Goal: Communication & Community: Answer question/provide support

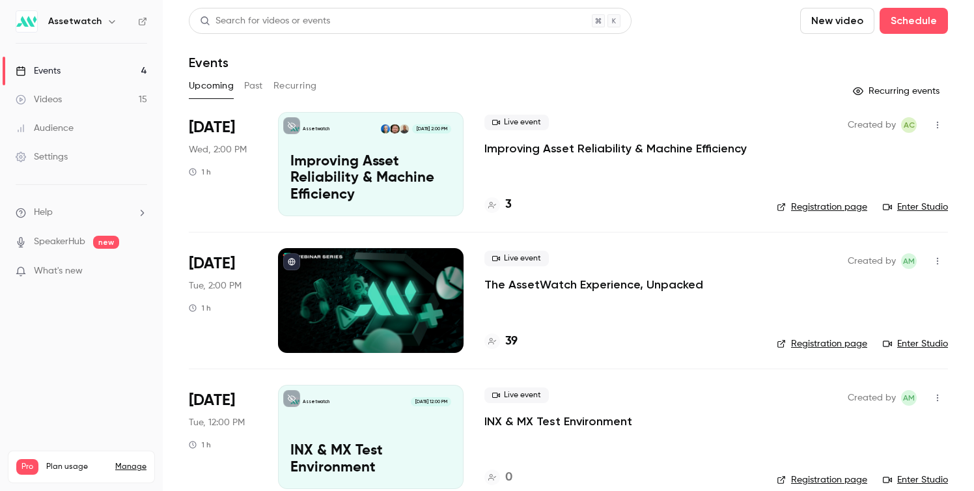
click at [137, 462] on link "Manage" at bounding box center [130, 467] width 31 height 10
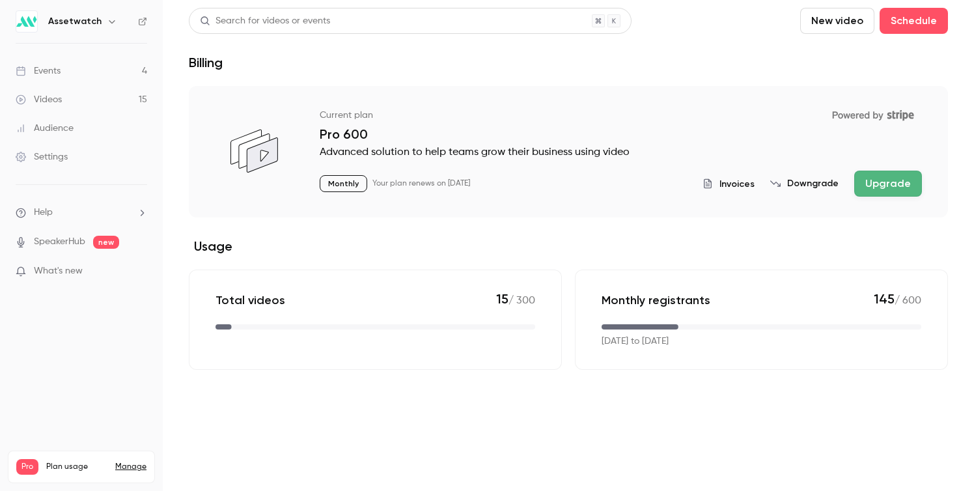
click at [875, 182] on button "Upgrade" at bounding box center [888, 184] width 68 height 26
click at [96, 108] on link "Videos 15" at bounding box center [81, 99] width 163 height 29
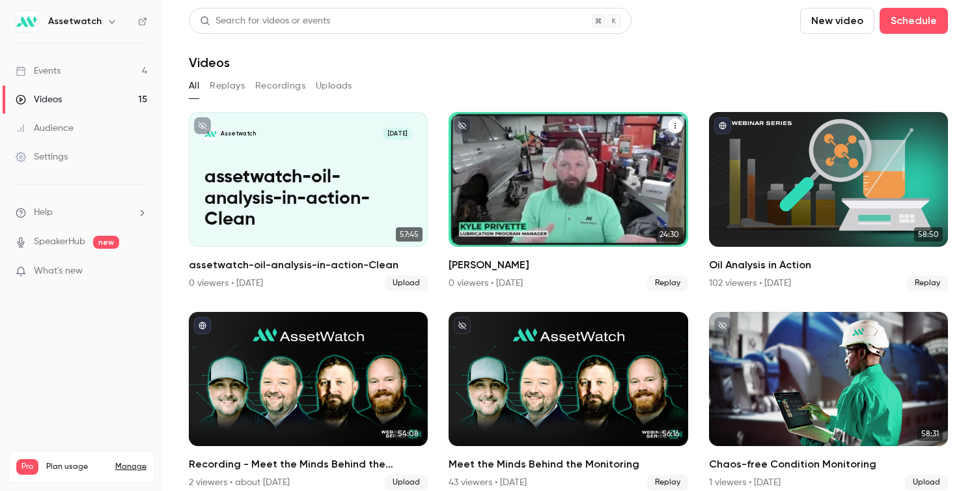
click at [574, 209] on p "[PERSON_NAME]" at bounding box center [568, 219] width 207 height 21
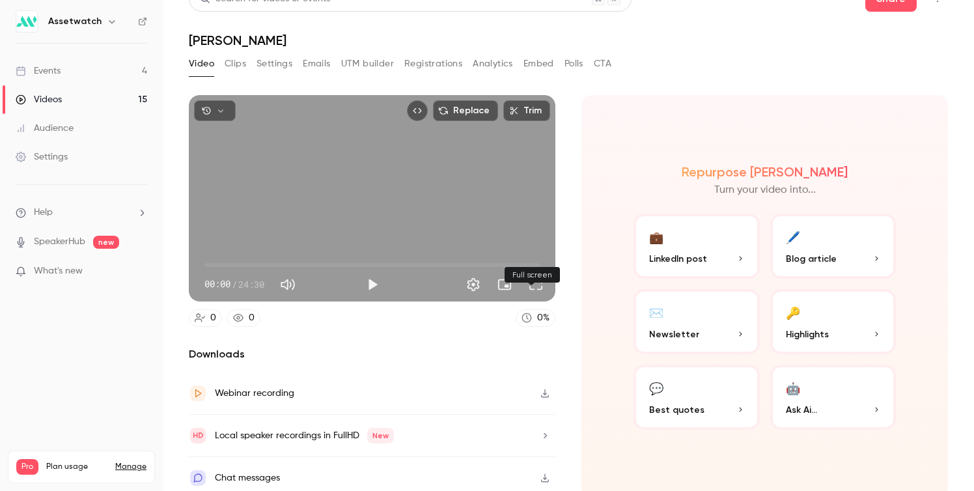
scroll to position [27, 0]
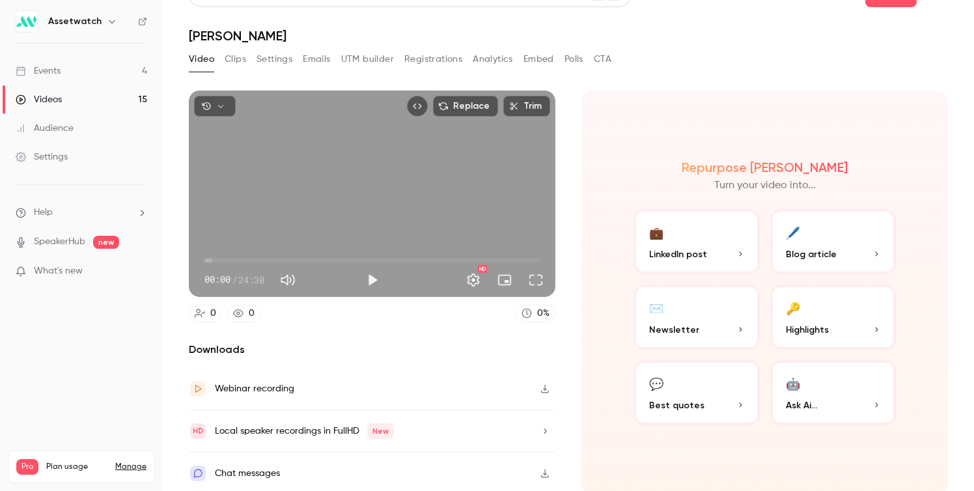
click at [523, 430] on div "Local speaker recordings in FullHD New" at bounding box center [372, 431] width 367 height 42
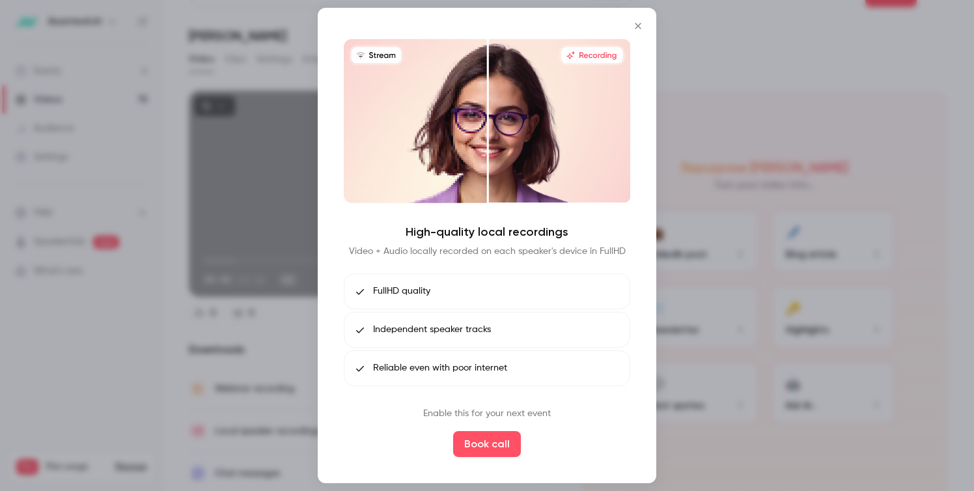
click at [638, 27] on icon "Close" at bounding box center [638, 26] width 16 height 10
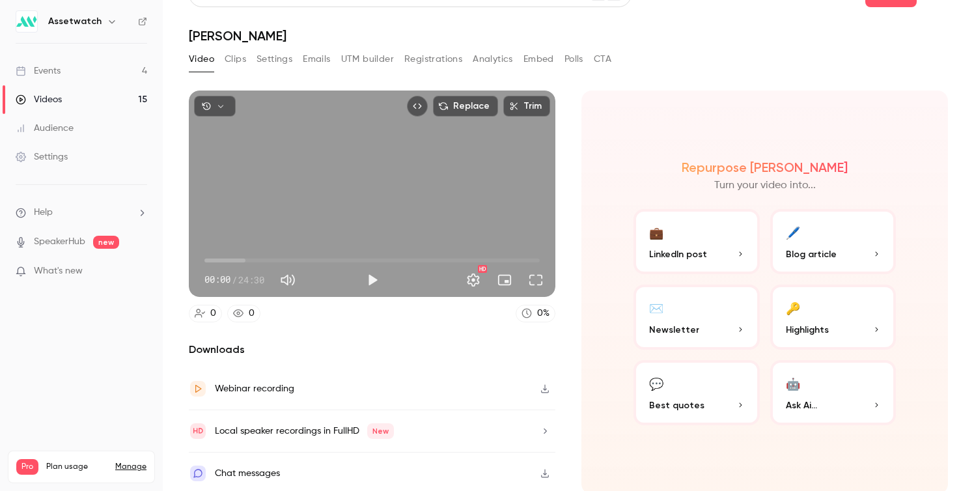
click at [109, 208] on li "Help" at bounding box center [82, 213] width 132 height 14
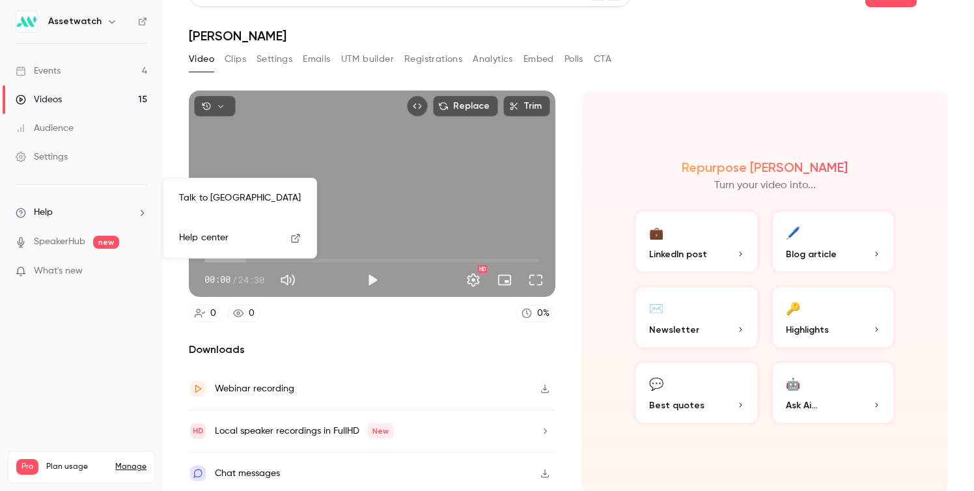
click at [241, 204] on link "Talk to us" at bounding box center [240, 198] width 143 height 35
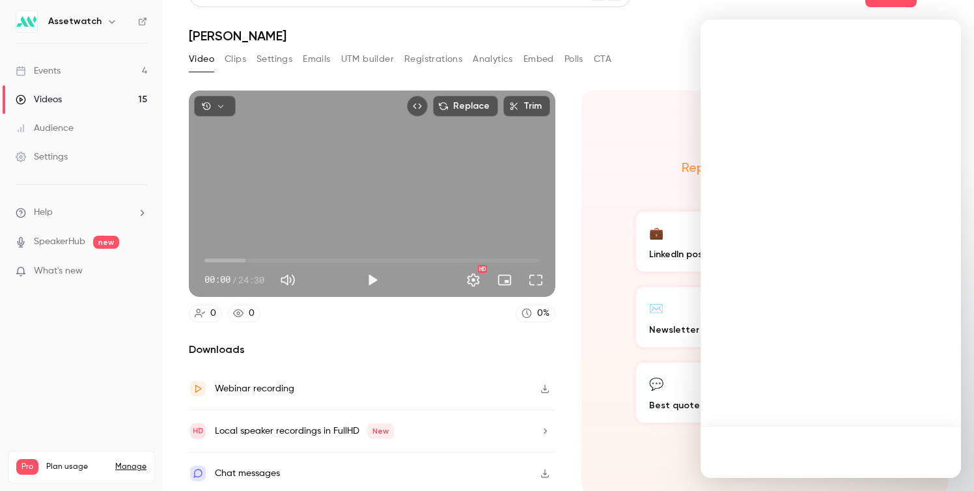
scroll to position [0, 0]
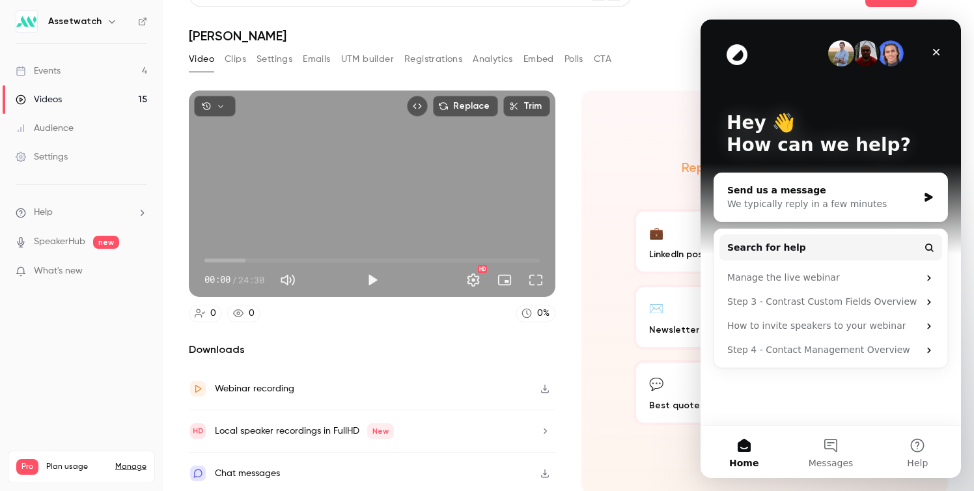
click at [839, 191] on div "Send us a message" at bounding box center [822, 191] width 191 height 14
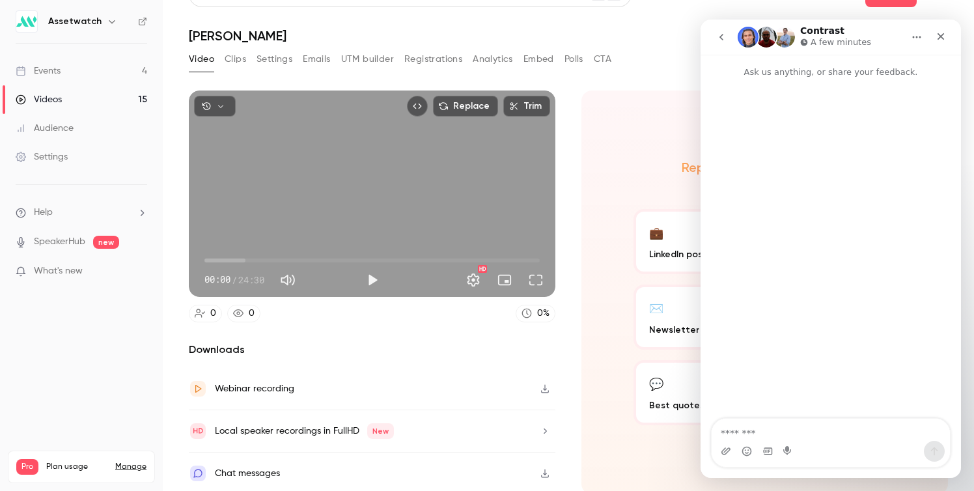
click at [728, 32] on button "go back" at bounding box center [721, 37] width 25 height 25
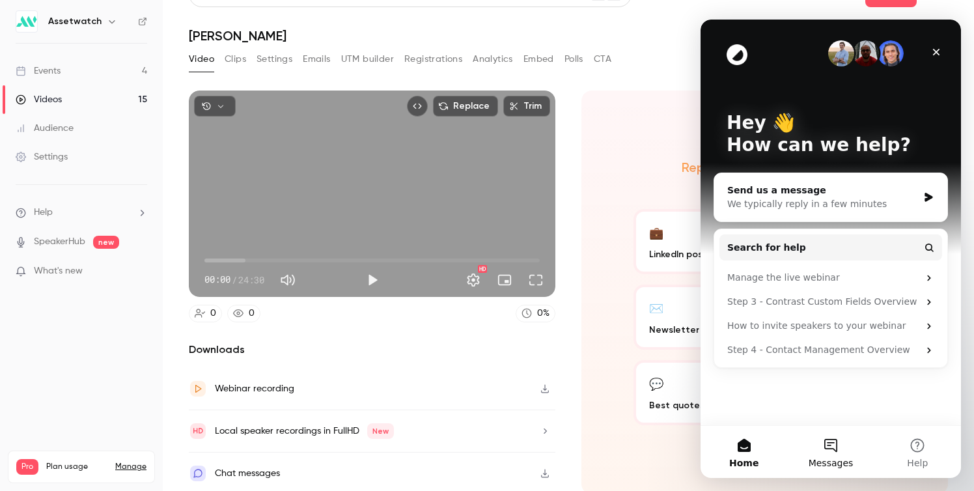
click at [842, 445] on button "Messages" at bounding box center [830, 452] width 87 height 52
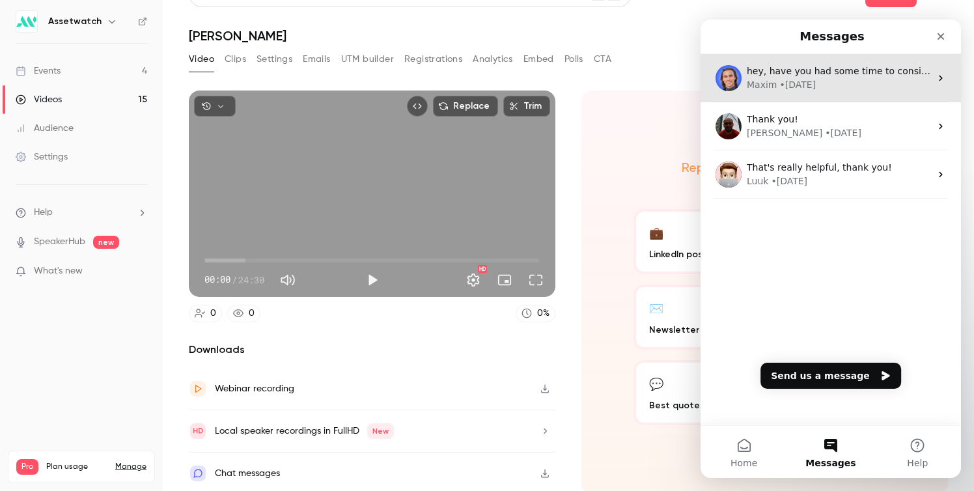
click at [845, 87] on div "Maxim • 1w ago" at bounding box center [839, 85] width 184 height 14
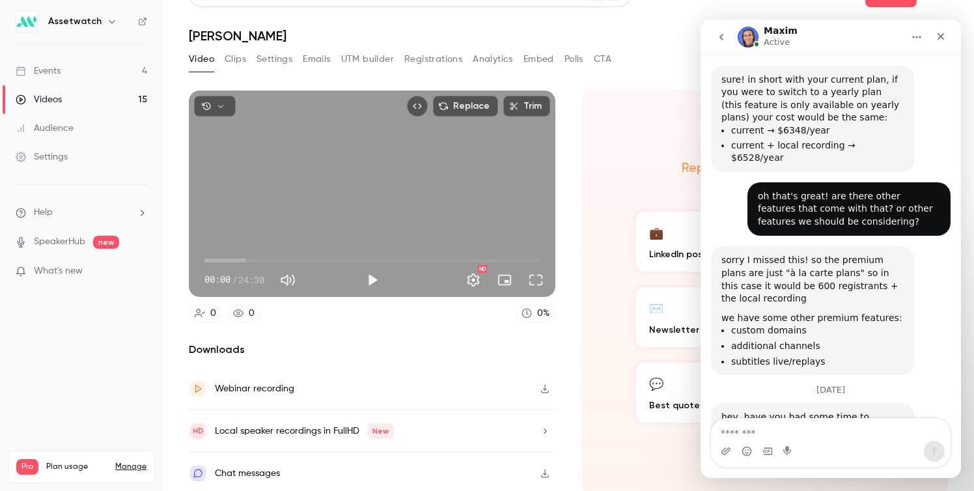
scroll to position [489, 0]
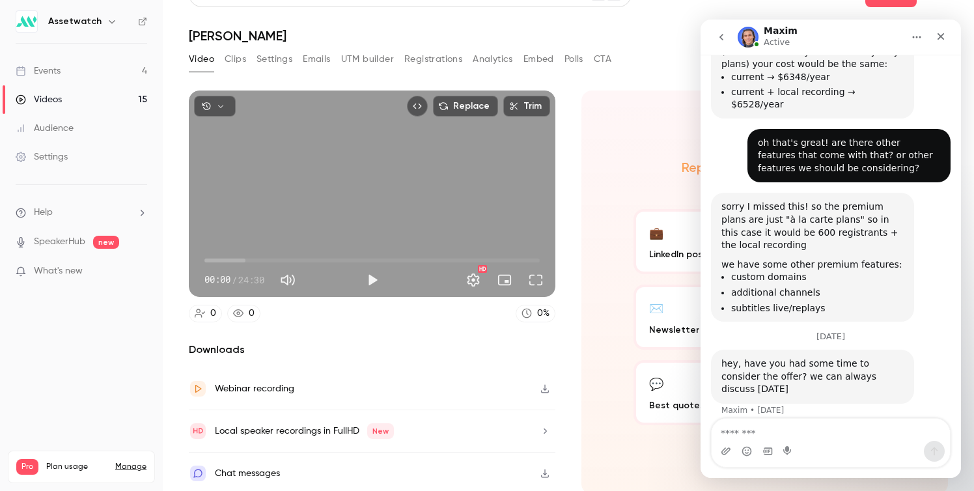
click at [864, 432] on textarea "Message…" at bounding box center [831, 430] width 238 height 22
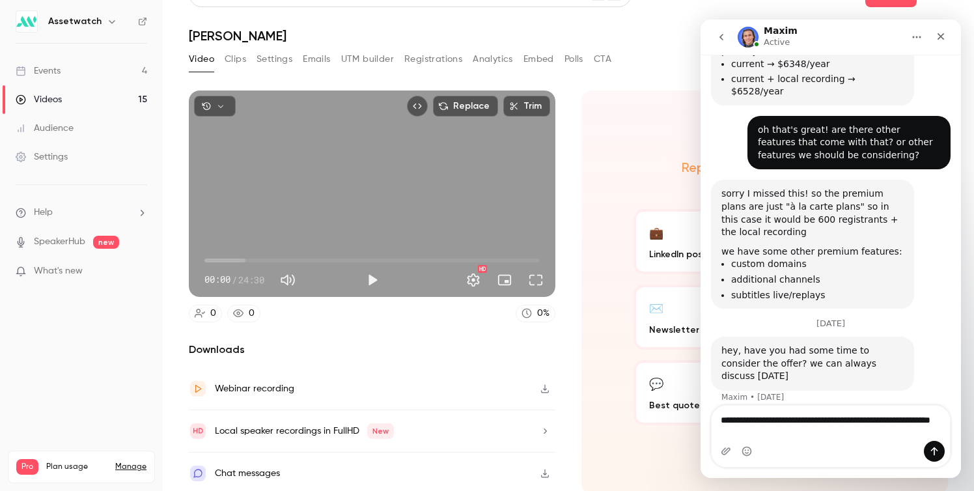
type textarea "**********"
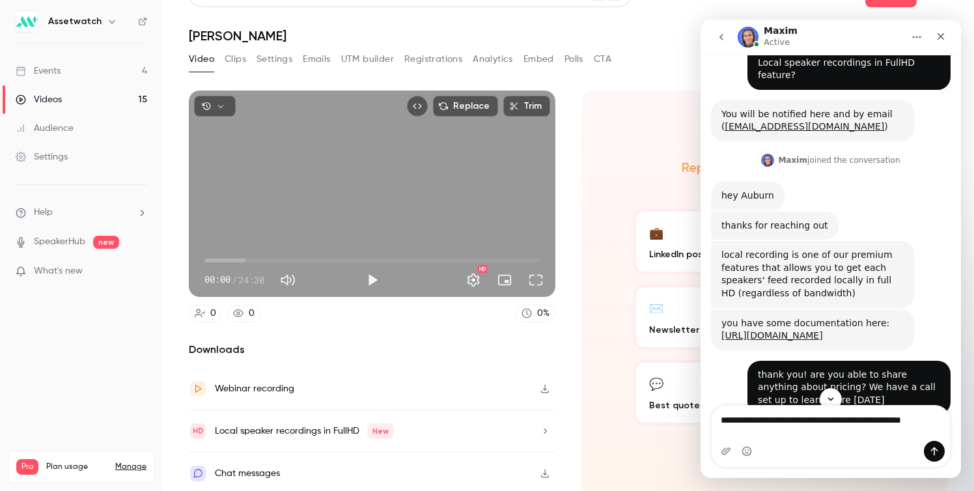
scroll to position [0, 0]
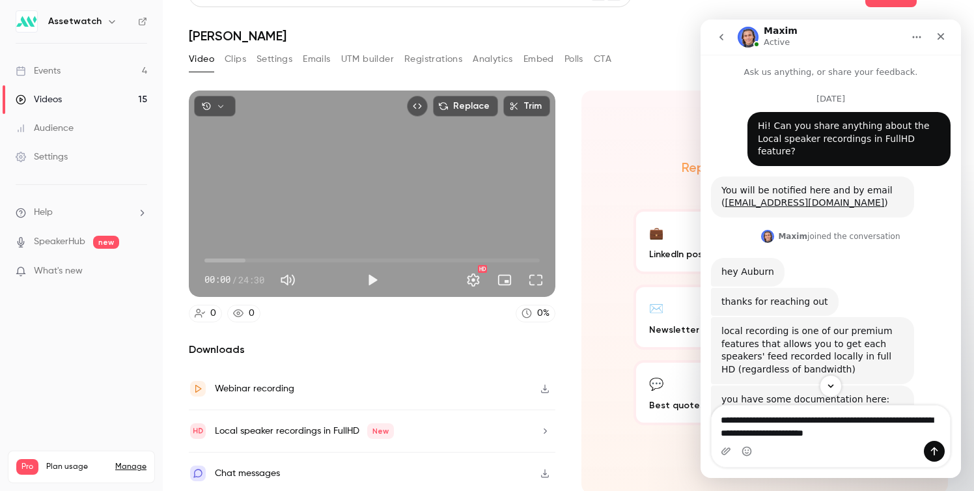
type textarea "**********"
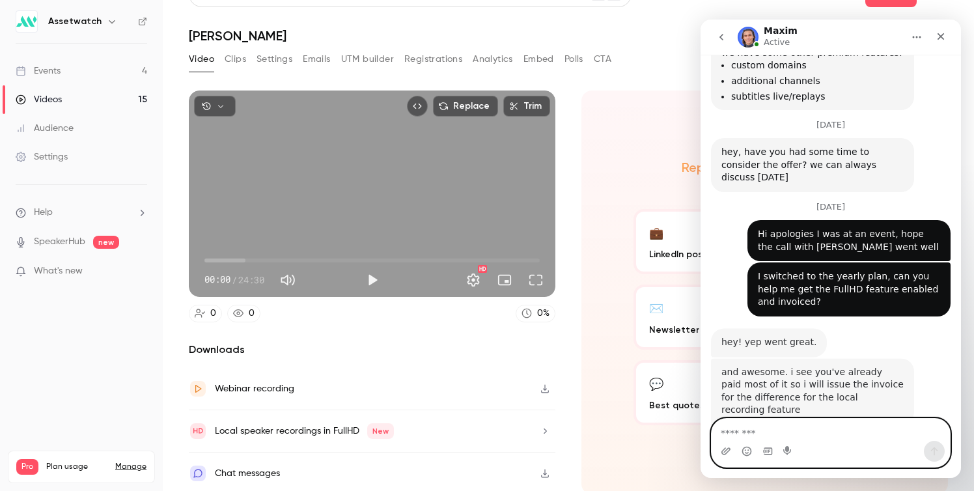
scroll to position [750, 0]
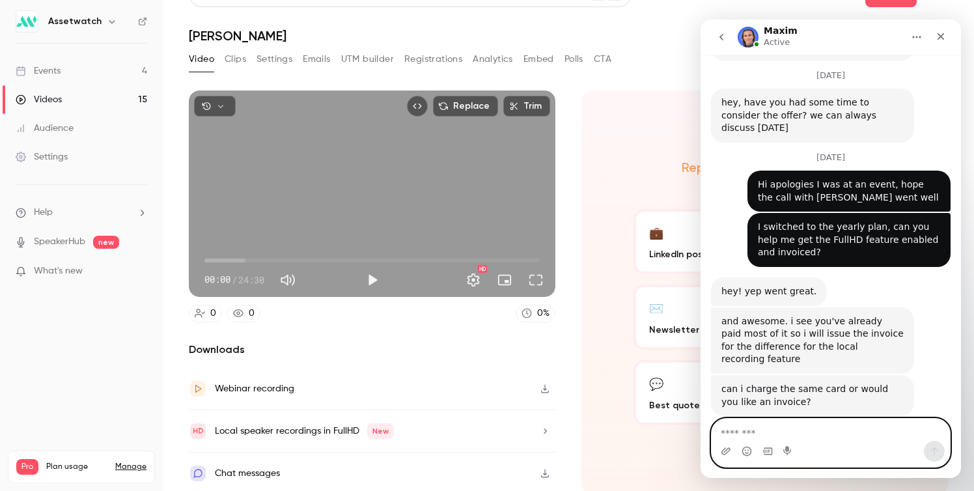
click at [844, 436] on textarea "Message…" at bounding box center [831, 430] width 238 height 22
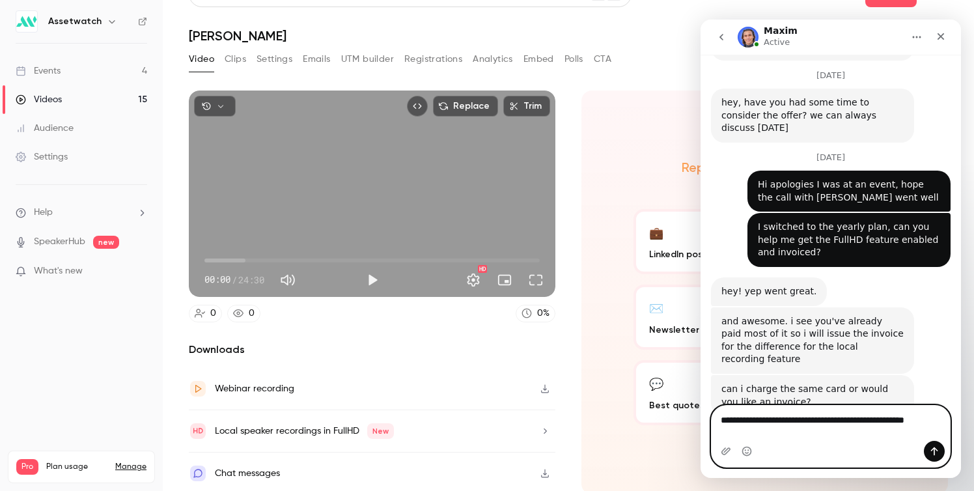
scroll to position [763, 0]
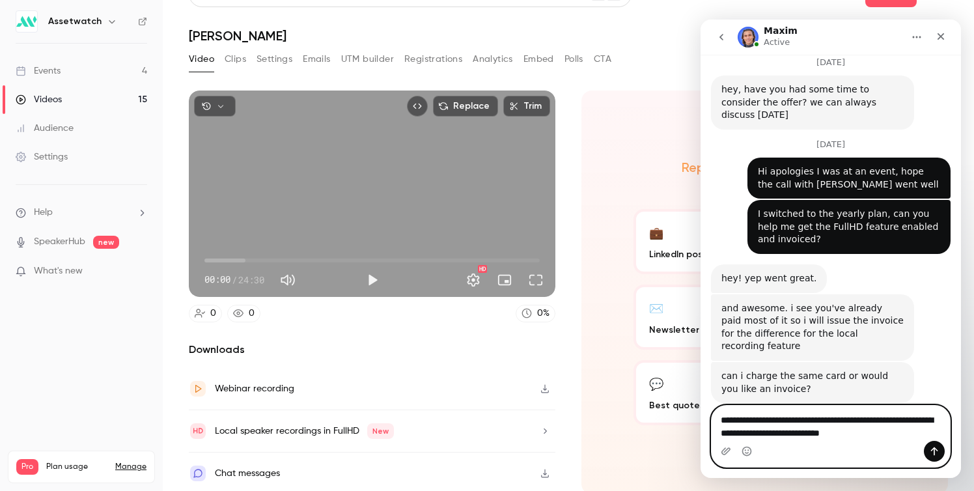
type textarea "**********"
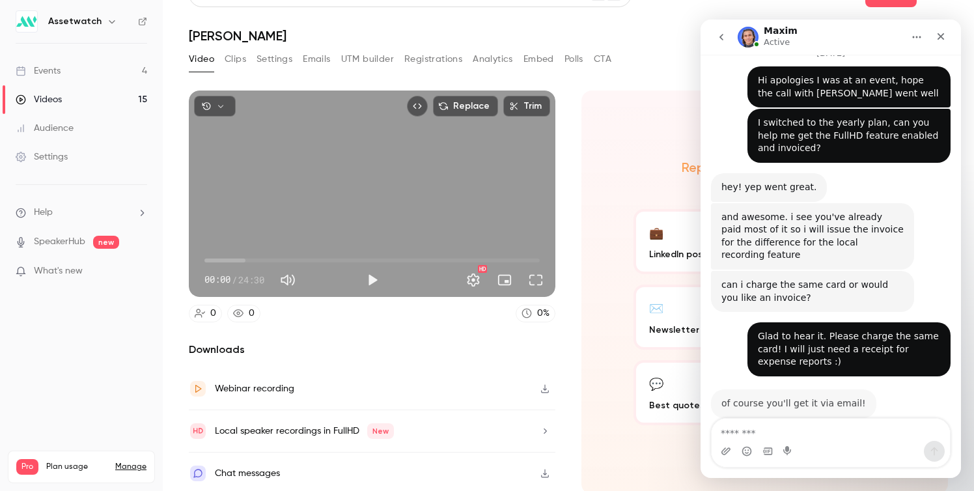
scroll to position [853, 0]
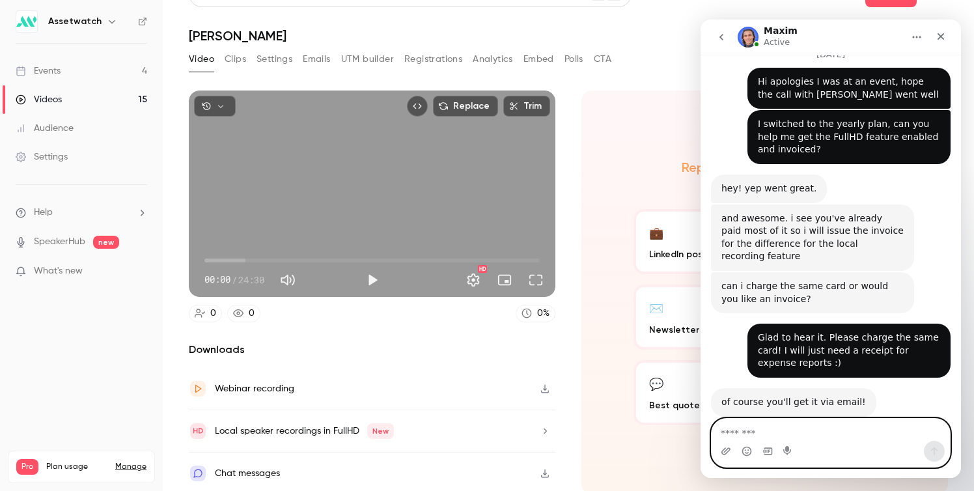
click at [811, 427] on textarea "Message…" at bounding box center [831, 430] width 238 height 22
type textarea "**********"
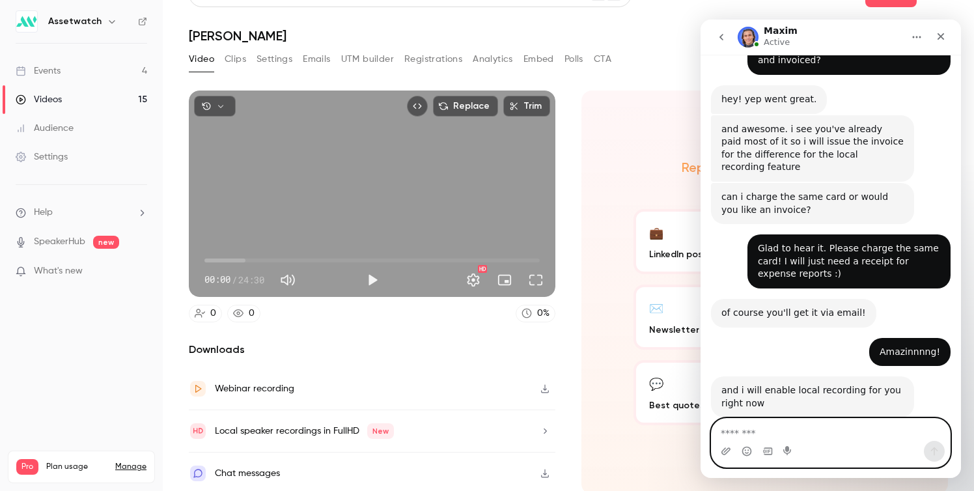
scroll to position [944, 0]
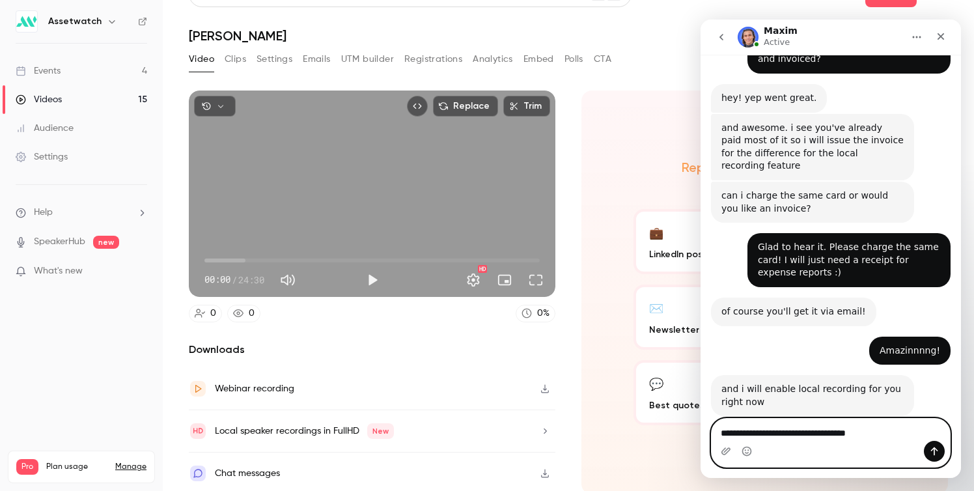
type textarea "**********"
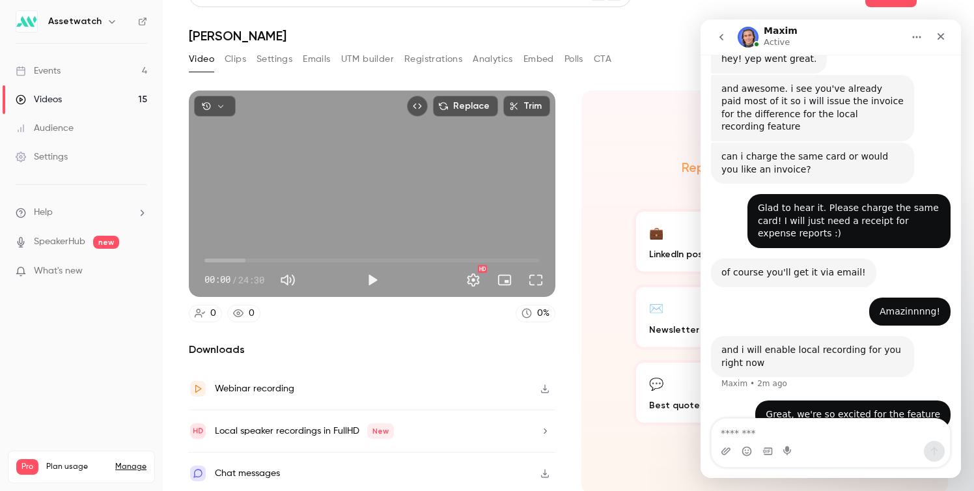
click at [464, 417] on div "Local speaker recordings in FullHD New" at bounding box center [372, 431] width 367 height 42
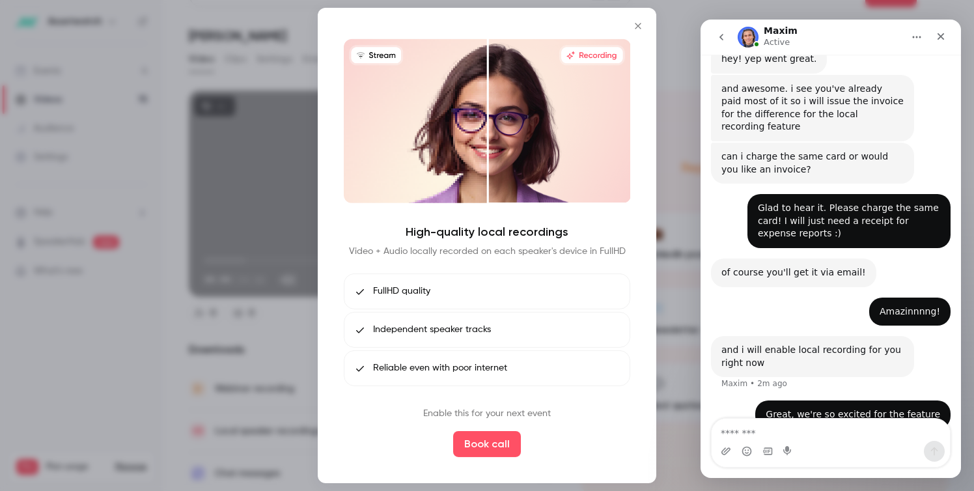
click at [641, 16] on button "Close" at bounding box center [638, 26] width 26 height 26
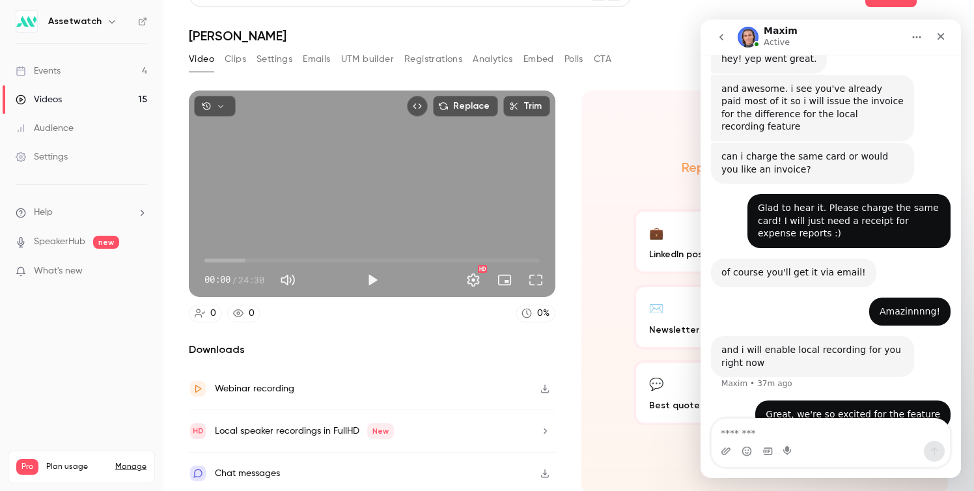
click at [511, 441] on div "Local speaker recordings in FullHD New" at bounding box center [372, 431] width 367 height 42
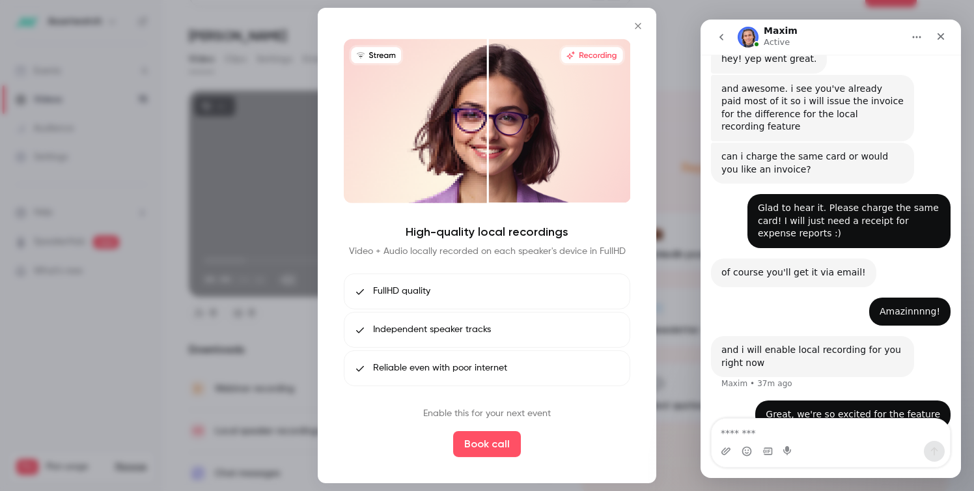
click at [646, 24] on button "Close" at bounding box center [638, 26] width 26 height 26
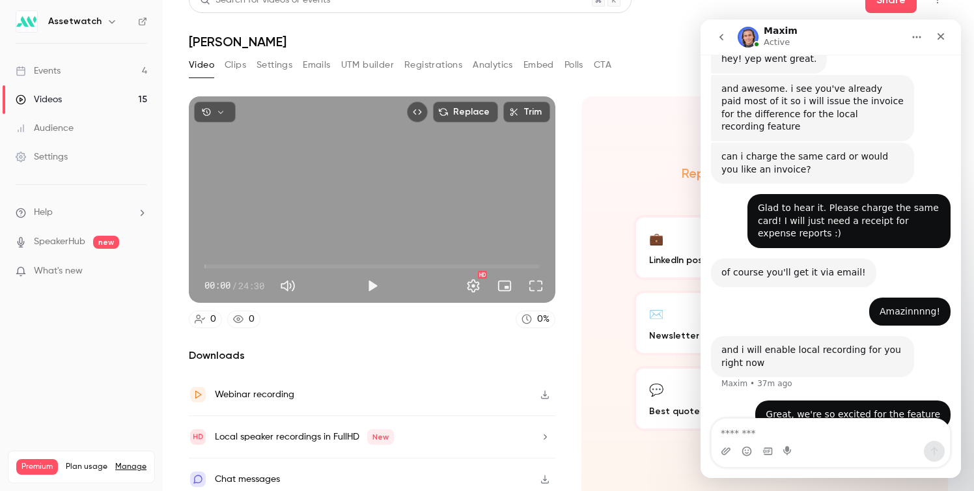
scroll to position [27, 0]
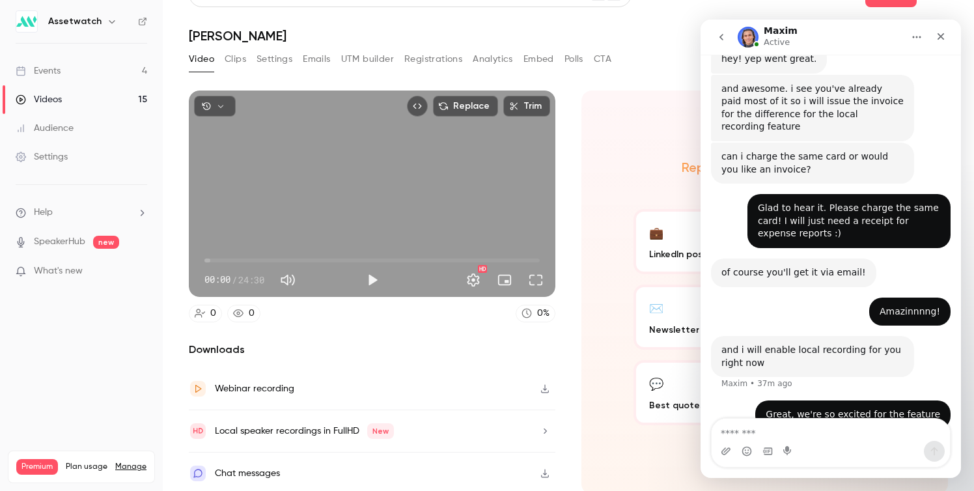
click at [544, 427] on icon "button" at bounding box center [545, 431] width 10 height 9
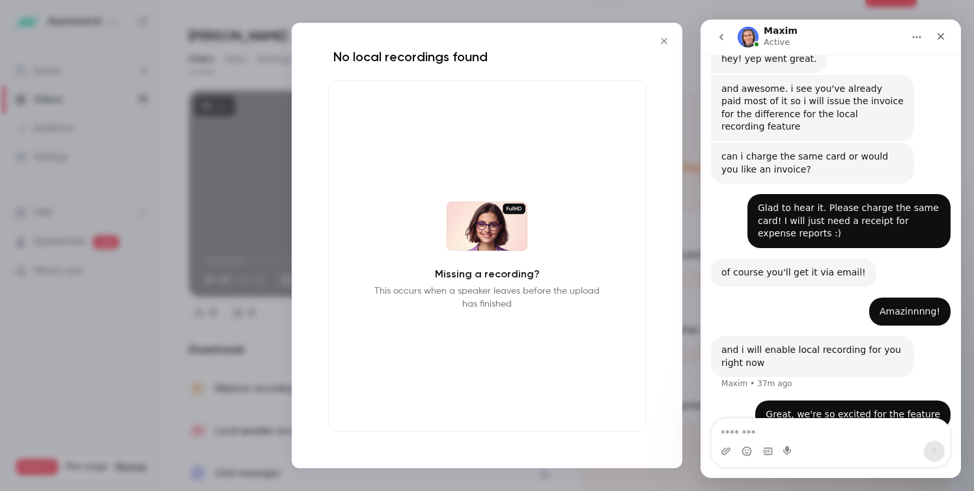
click at [522, 475] on div at bounding box center [487, 245] width 974 height 491
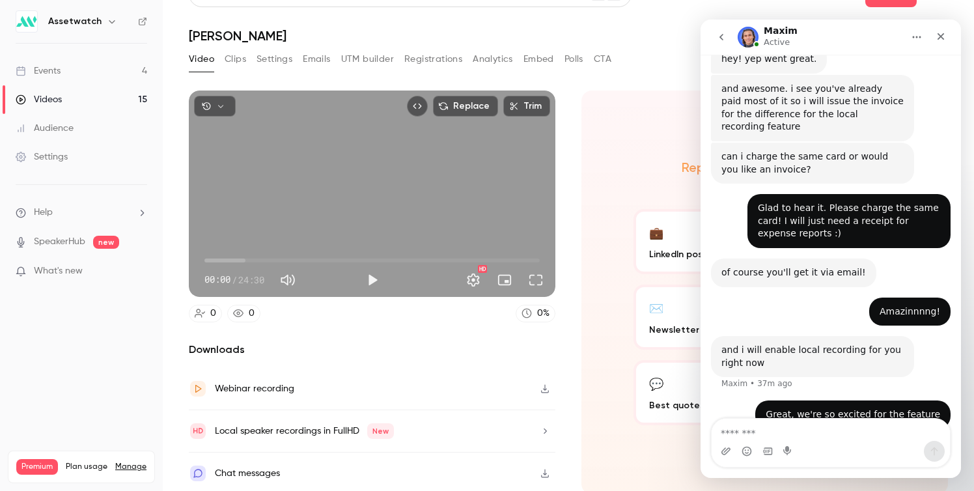
click at [318, 432] on div "Local speaker recordings in FullHD New" at bounding box center [304, 431] width 179 height 16
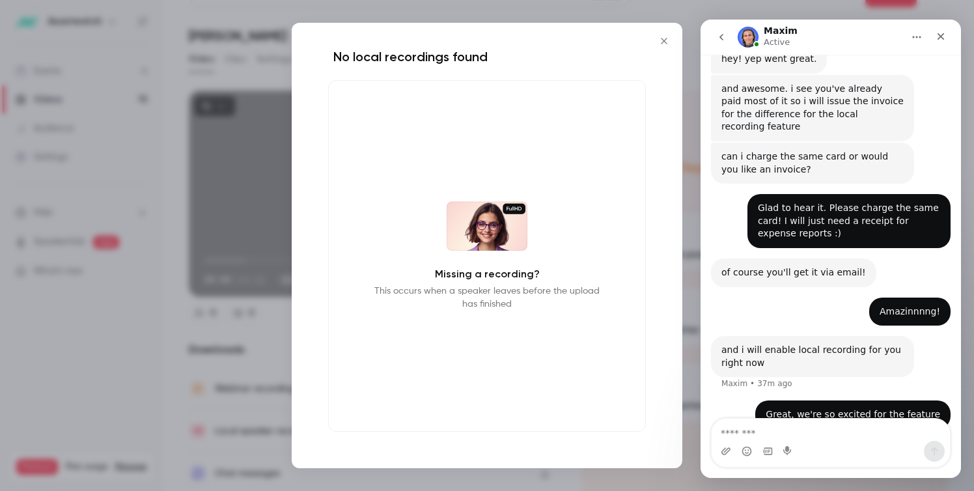
click at [238, 400] on div at bounding box center [487, 245] width 974 height 491
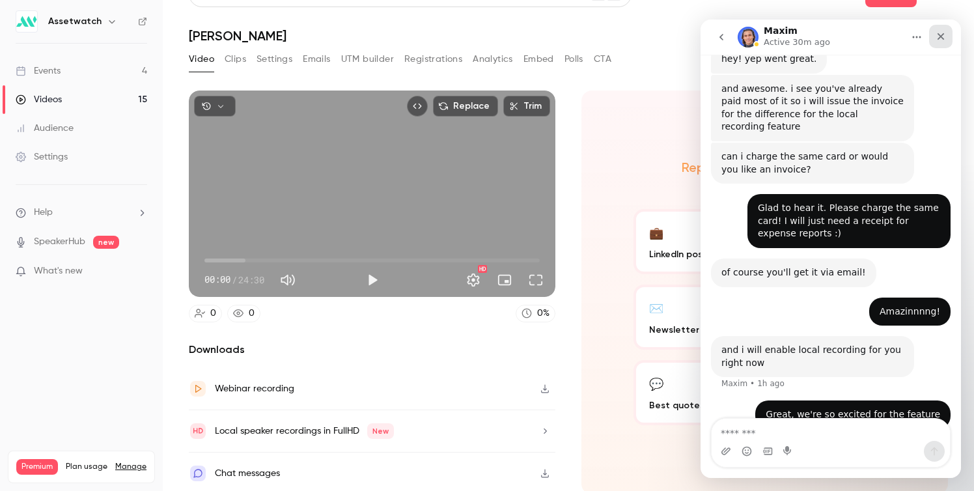
click at [943, 34] on icon "Close" at bounding box center [941, 36] width 7 height 7
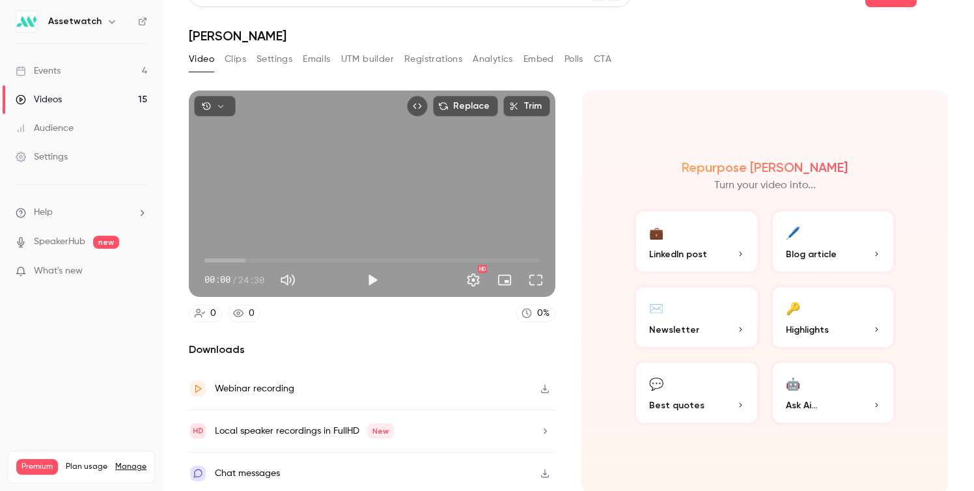
scroll to position [983, 0]
